Goal: Task Accomplishment & Management: Use online tool/utility

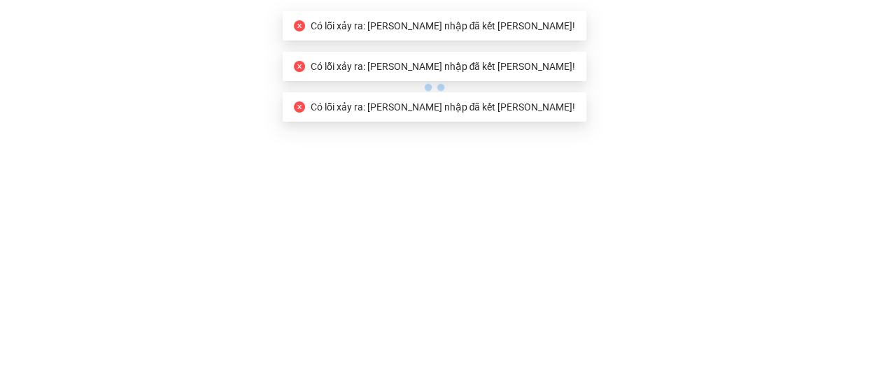
click at [305, 109] on icon "close-circle" at bounding box center [299, 107] width 11 height 11
click at [305, 105] on icon "close-circle" at bounding box center [299, 107] width 11 height 11
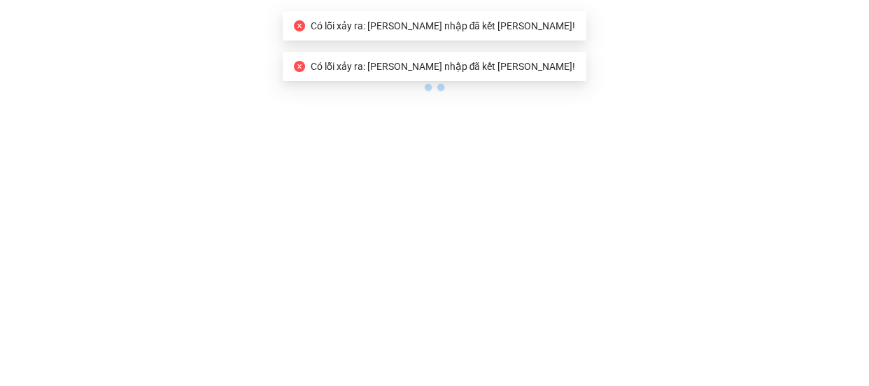
click at [340, 105] on body "Có lỗi xảy ra: Phiên đăng nhập đã kết thúc! Có lỗi xảy ra: Phiên đăng nhập đã k…" at bounding box center [434, 193] width 869 height 386
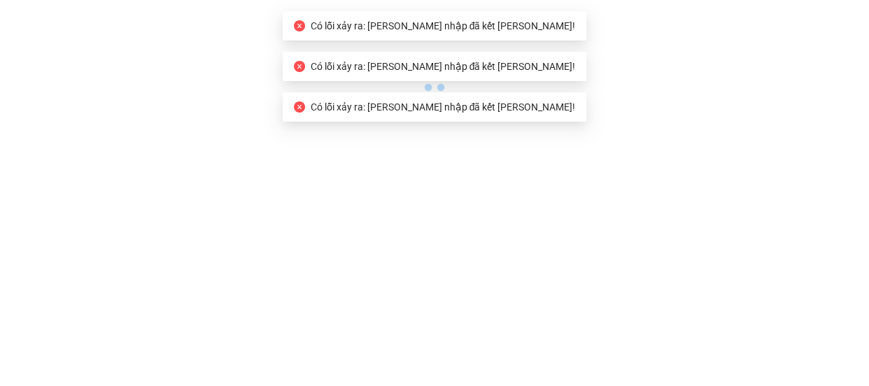
click at [305, 69] on icon "close-circle" at bounding box center [299, 66] width 11 height 11
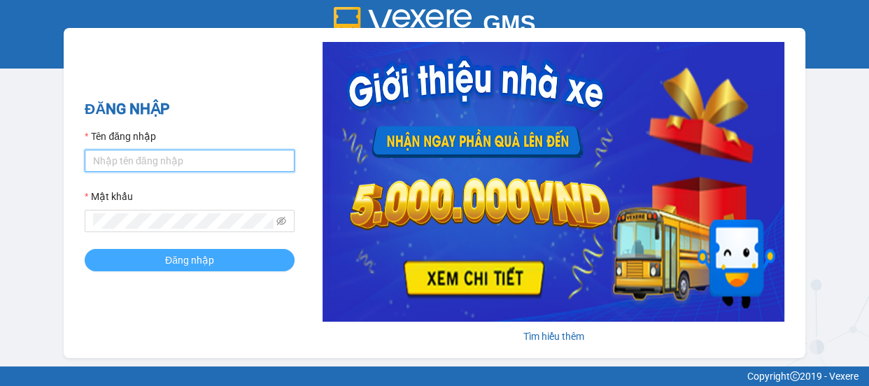
type input "camtu.namhailimo"
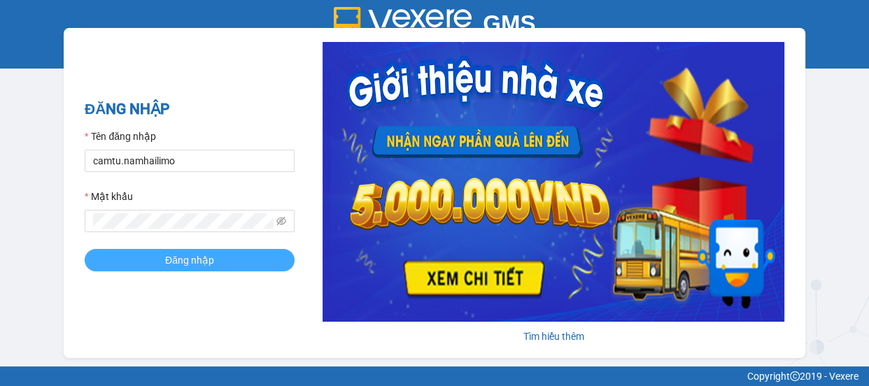
click at [204, 259] on span "Đăng nhập" at bounding box center [189, 260] width 49 height 15
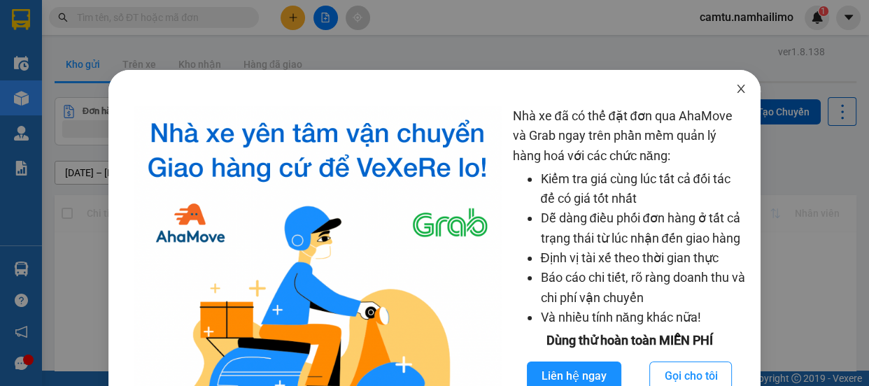
click at [737, 89] on icon "close" at bounding box center [741, 89] width 8 height 8
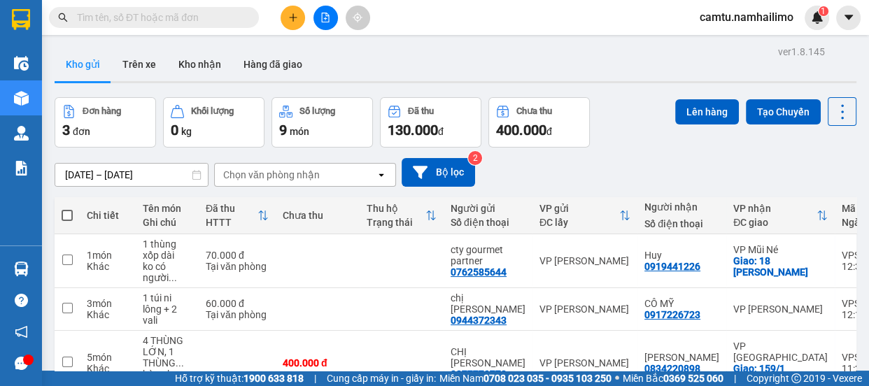
click at [99, 18] on input "text" at bounding box center [159, 17] width 165 height 15
drag, startPoint x: 99, startPoint y: 18, endPoint x: 88, endPoint y: 20, distance: 11.5
click at [88, 20] on input "text" at bounding box center [159, 17] width 165 height 15
paste input "VPSG0108250052"
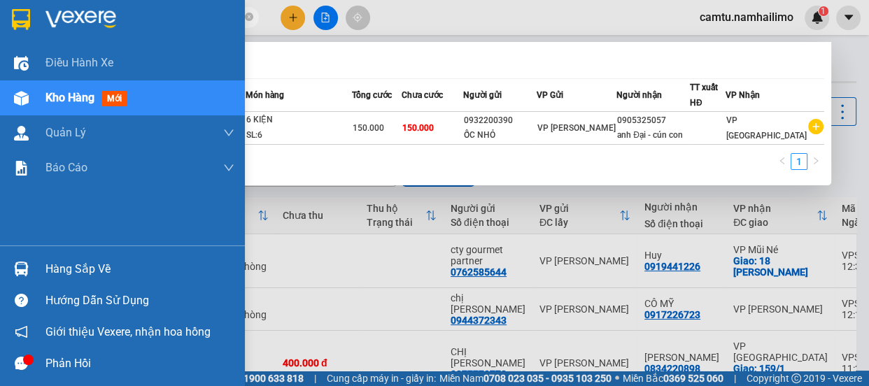
drag, startPoint x: 160, startPoint y: 15, endPoint x: 4, endPoint y: 6, distance: 156.3
click at [4, 6] on section "Kết quả tìm kiếm ( 1 ) Bộ lọc Mã ĐH Trạng thái Món hàng Tổng cước Chưa cước Ngư…" at bounding box center [434, 193] width 869 height 386
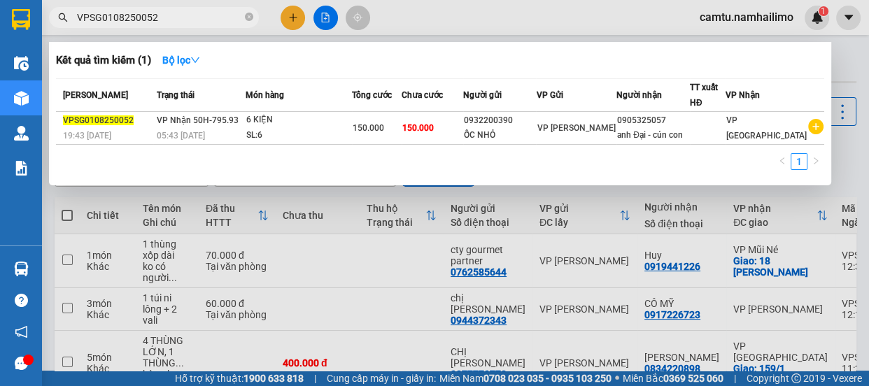
paste input "208250028"
drag, startPoint x: 158, startPoint y: 19, endPoint x: 77, endPoint y: 14, distance: 80.7
click at [77, 14] on input "VPSG0208250028" at bounding box center [159, 17] width 165 height 15
paste input "1308250062"
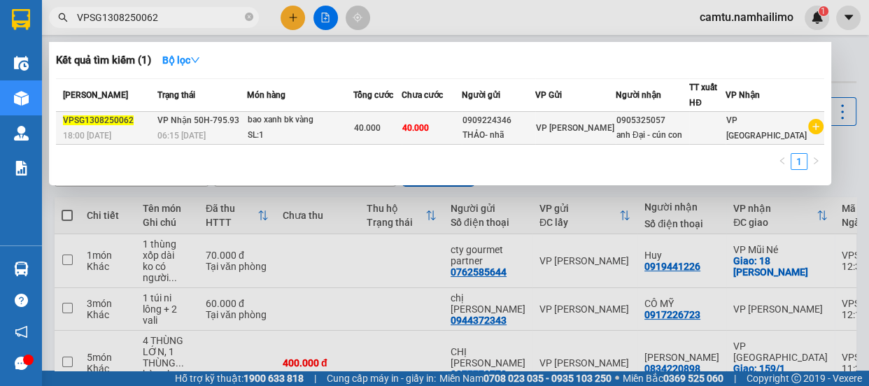
type input "VPSG1308250062"
click at [517, 140] on div "THẢO- nhã" at bounding box center [499, 135] width 72 height 15
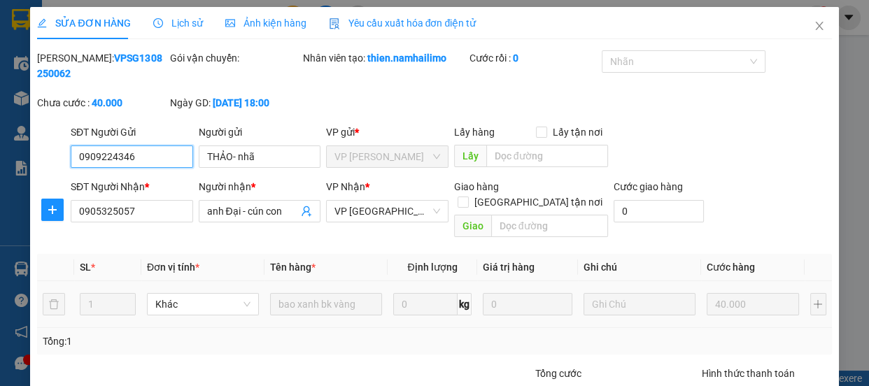
type input "0909224346"
type input "THẢO- nhã"
type input "0905325057"
type input "anh Đại - cún con"
type input "40.000"
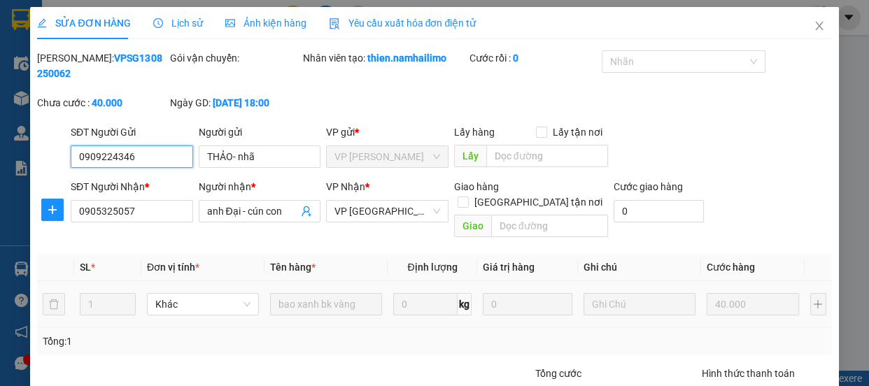
type input "40.000"
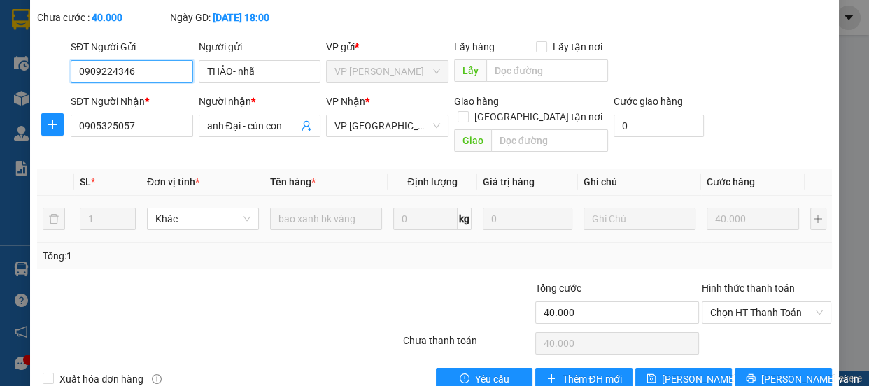
scroll to position [101, 0]
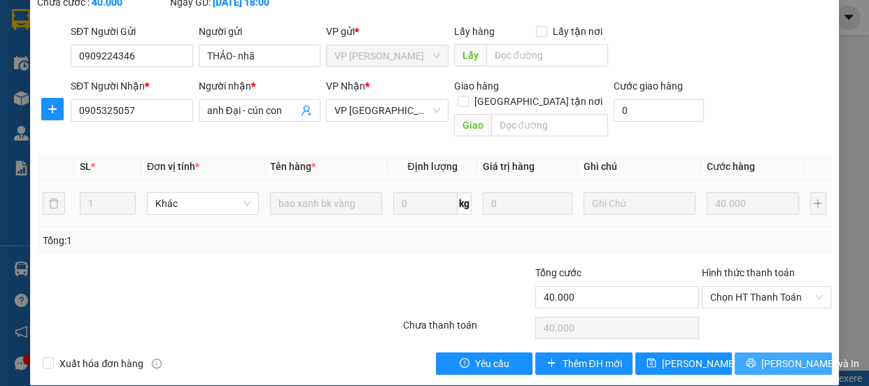
click at [770, 356] on span "[PERSON_NAME] và In" at bounding box center [811, 363] width 98 height 15
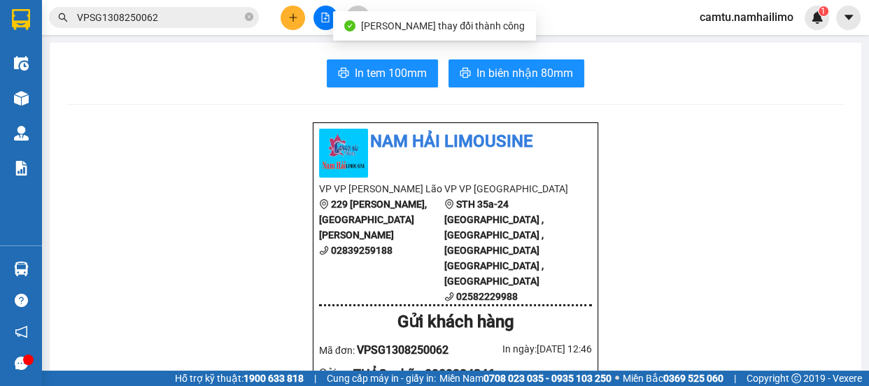
scroll to position [127, 0]
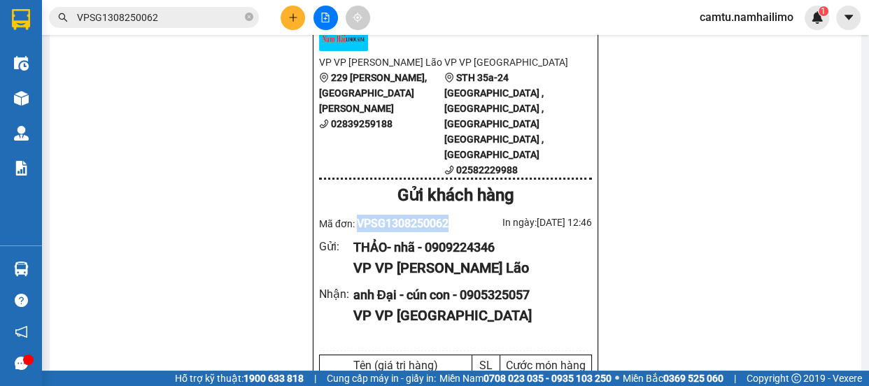
drag, startPoint x: 354, startPoint y: 191, endPoint x: 447, endPoint y: 190, distance: 93.1
click at [447, 215] on div "Mã đơn: VPSG1308250062" at bounding box center [387, 224] width 137 height 18
copy span "VPSG1308250062"
